Goal: Find specific page/section: Find specific page/section

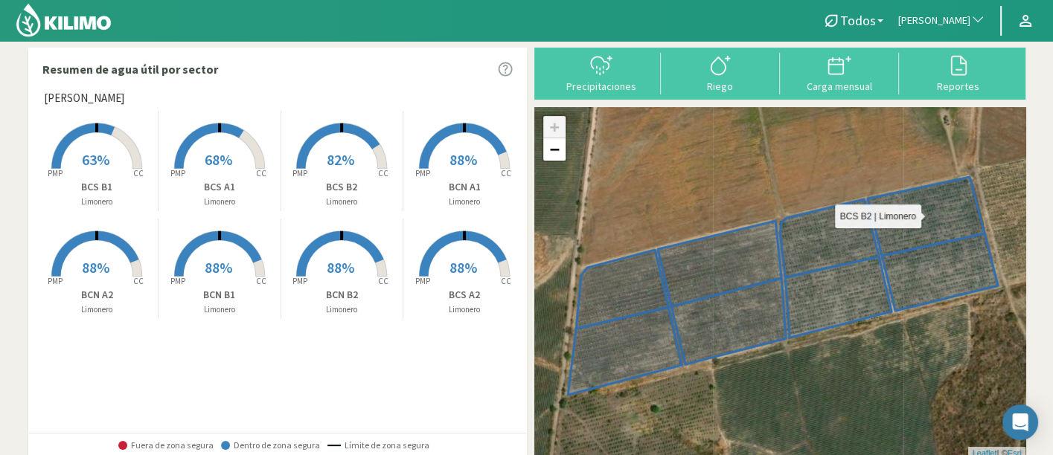
click at [932, 217] on icon at bounding box center [926, 216] width 117 height 79
click at [211, 208] on rect at bounding box center [219, 170] width 119 height 119
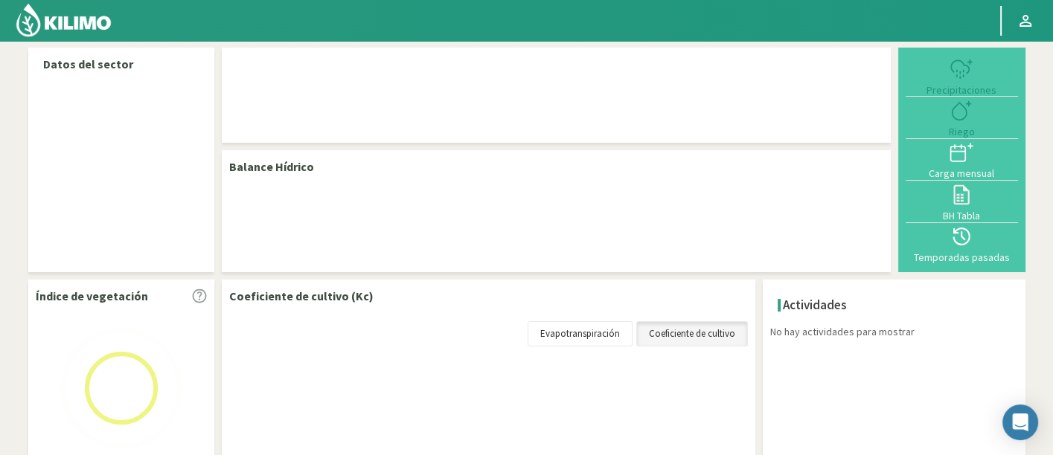
select select "37: Object"
select select "4: Object"
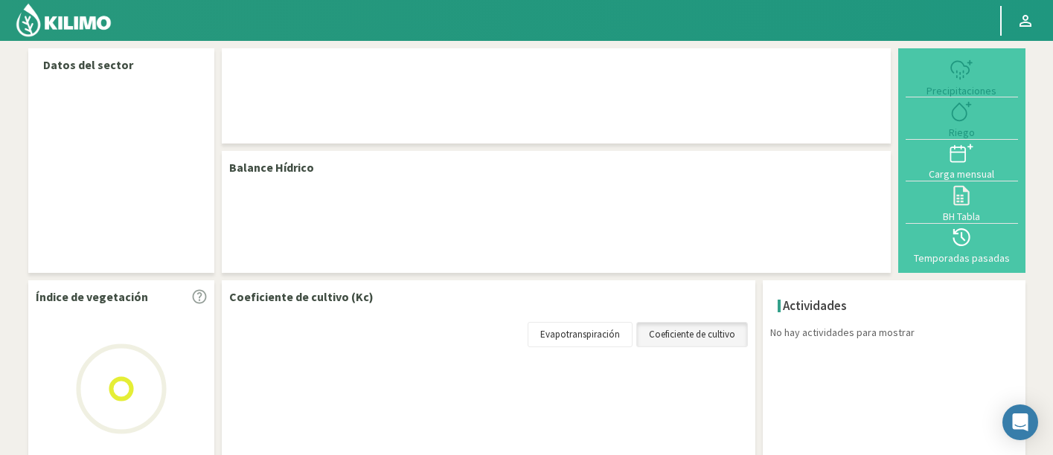
select select "37: Object"
select select "4: Object"
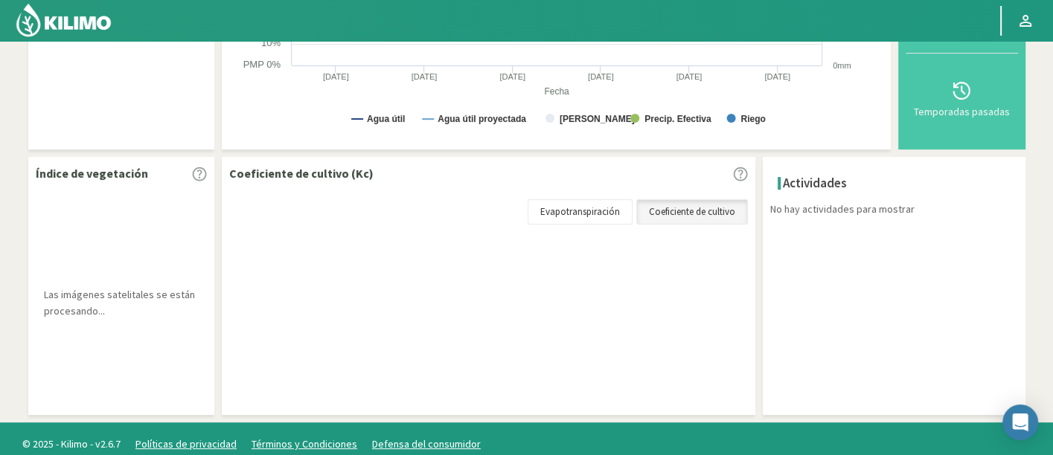
scroll to position [368, 0]
